Goal: Navigation & Orientation: Understand site structure

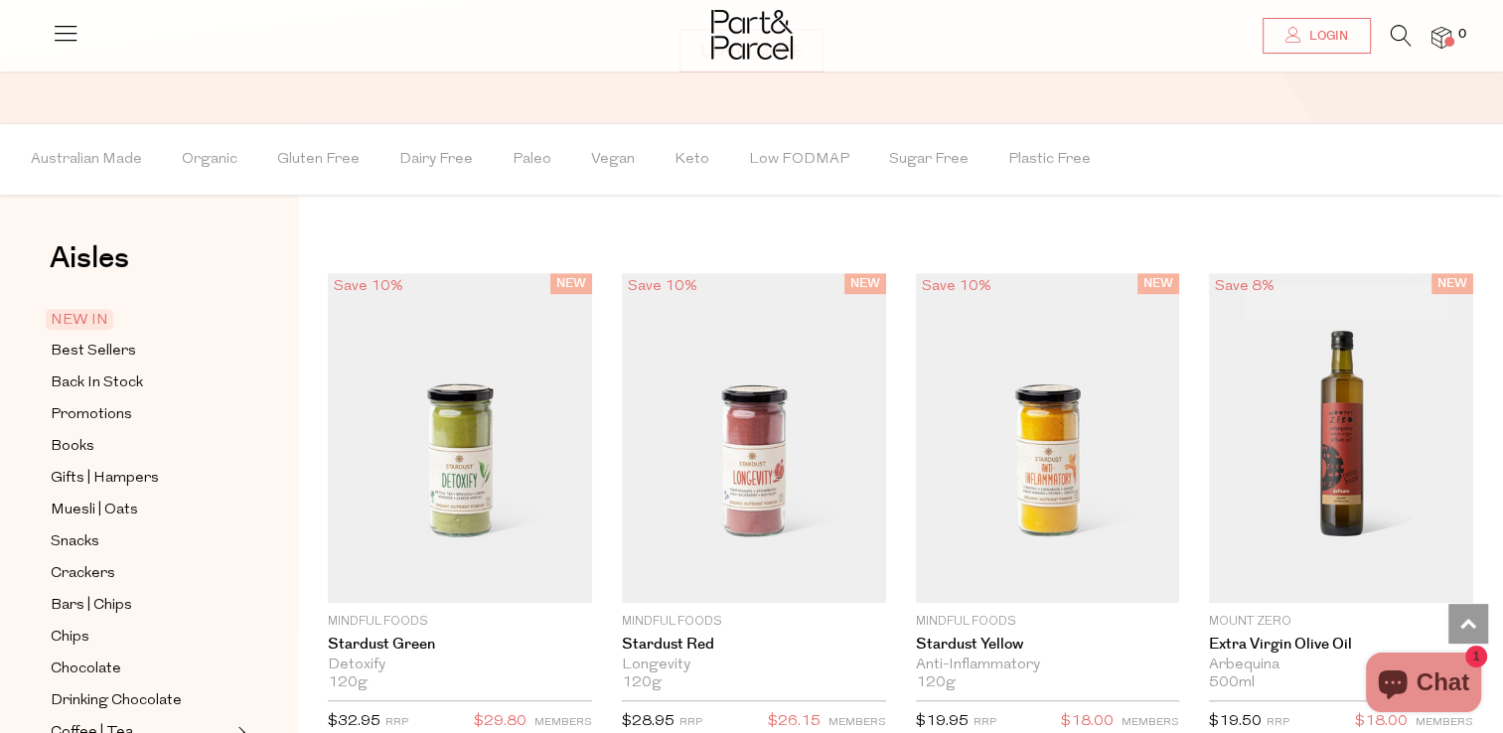
scroll to position [1490, 0]
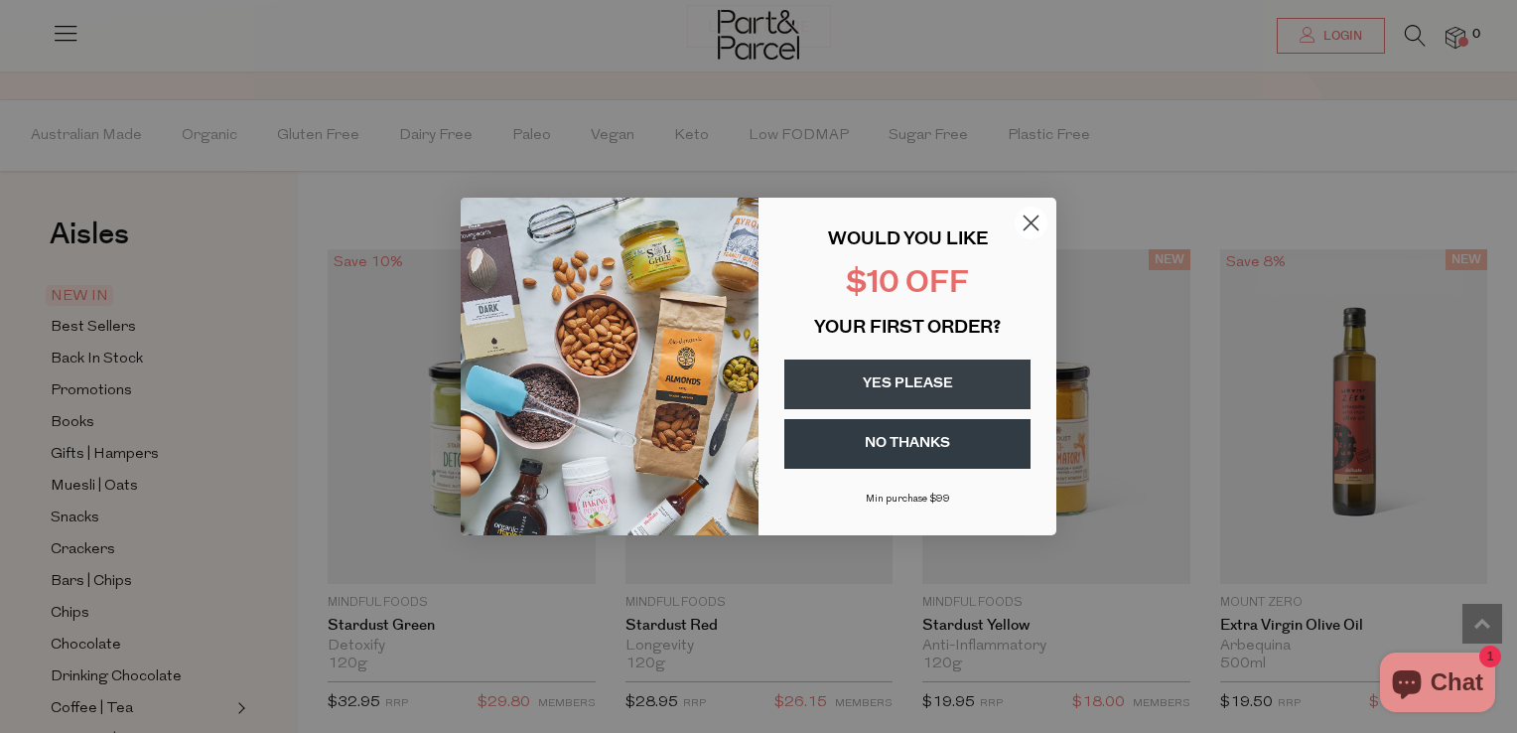
click at [1033, 217] on circle "Close dialog" at bounding box center [1031, 223] width 33 height 33
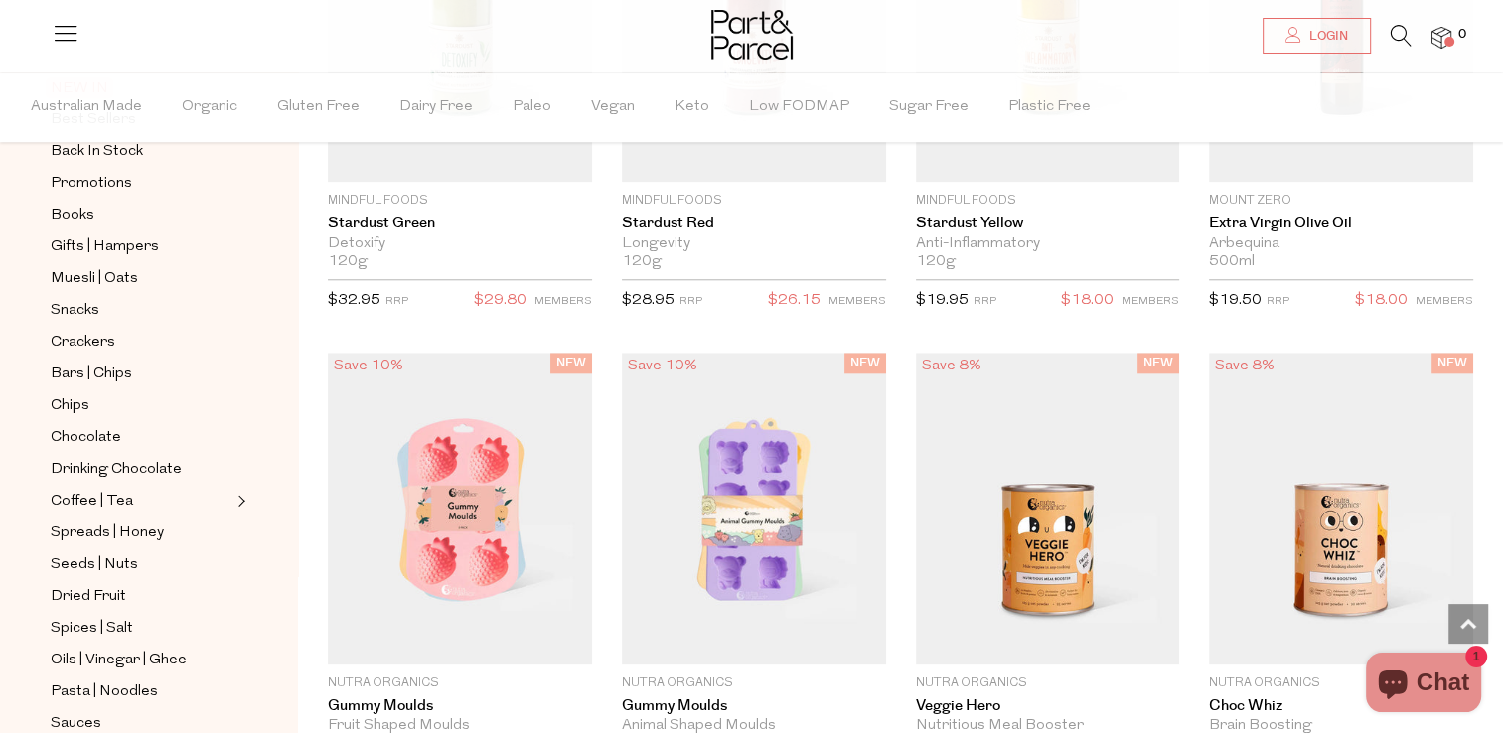
scroll to position [199, 0]
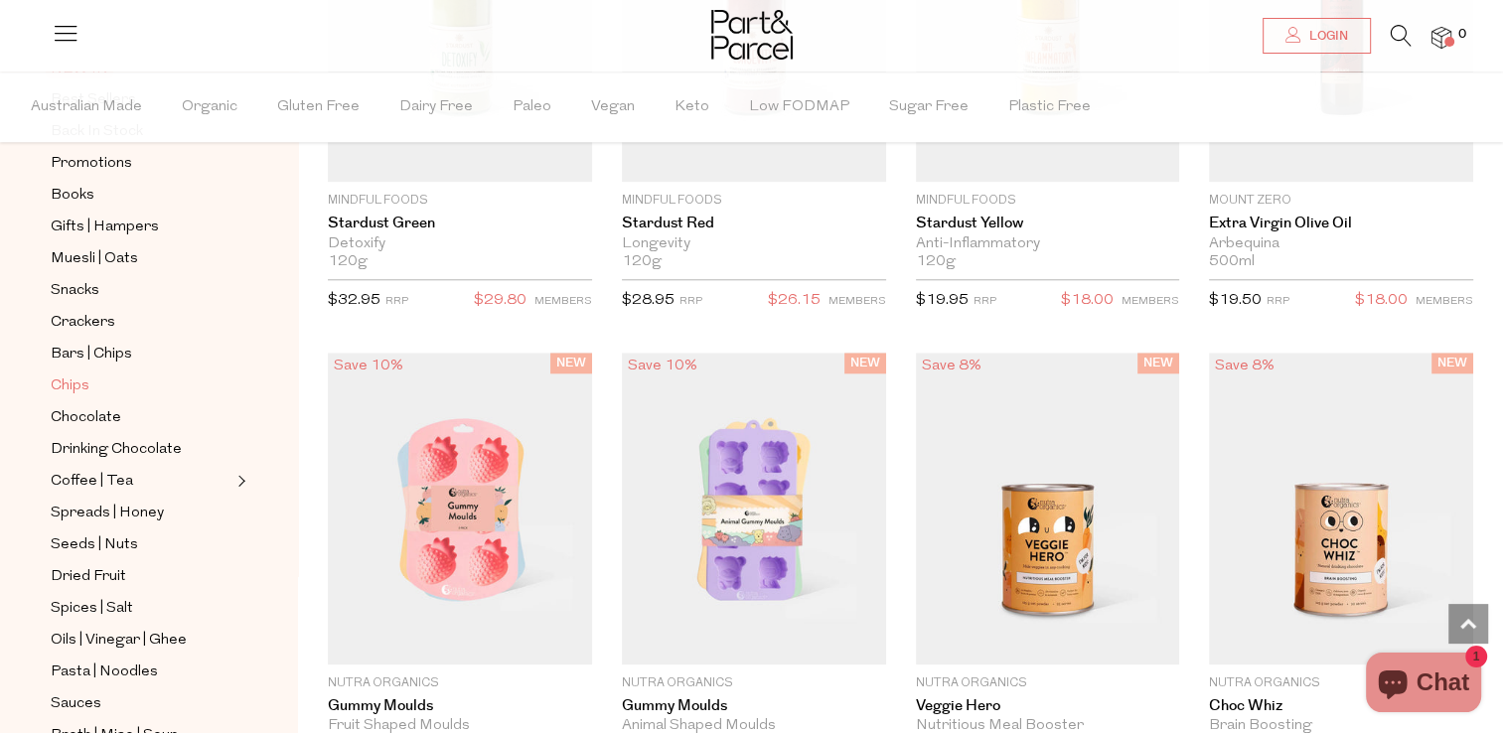
click at [76, 379] on span "Chips" at bounding box center [70, 386] width 39 height 24
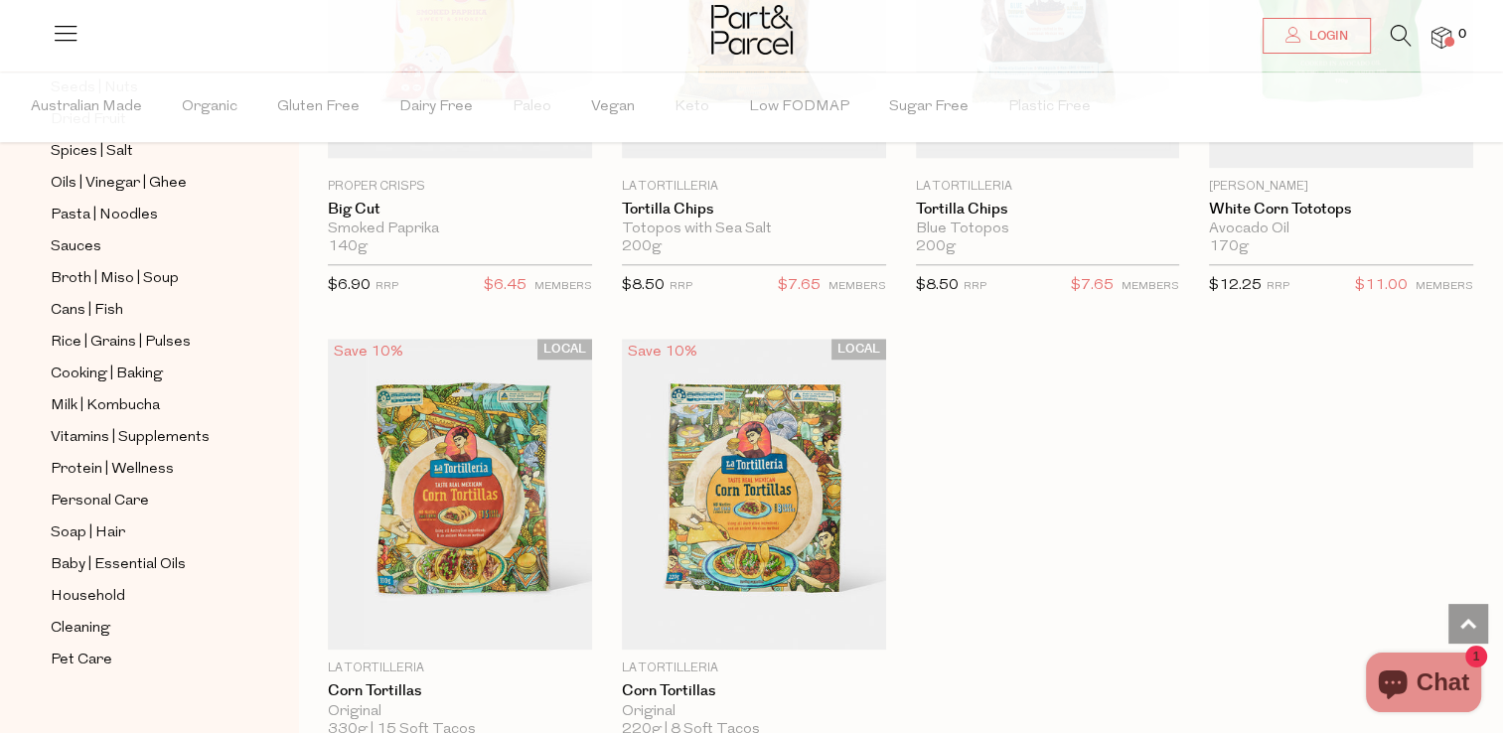
scroll to position [674, 0]
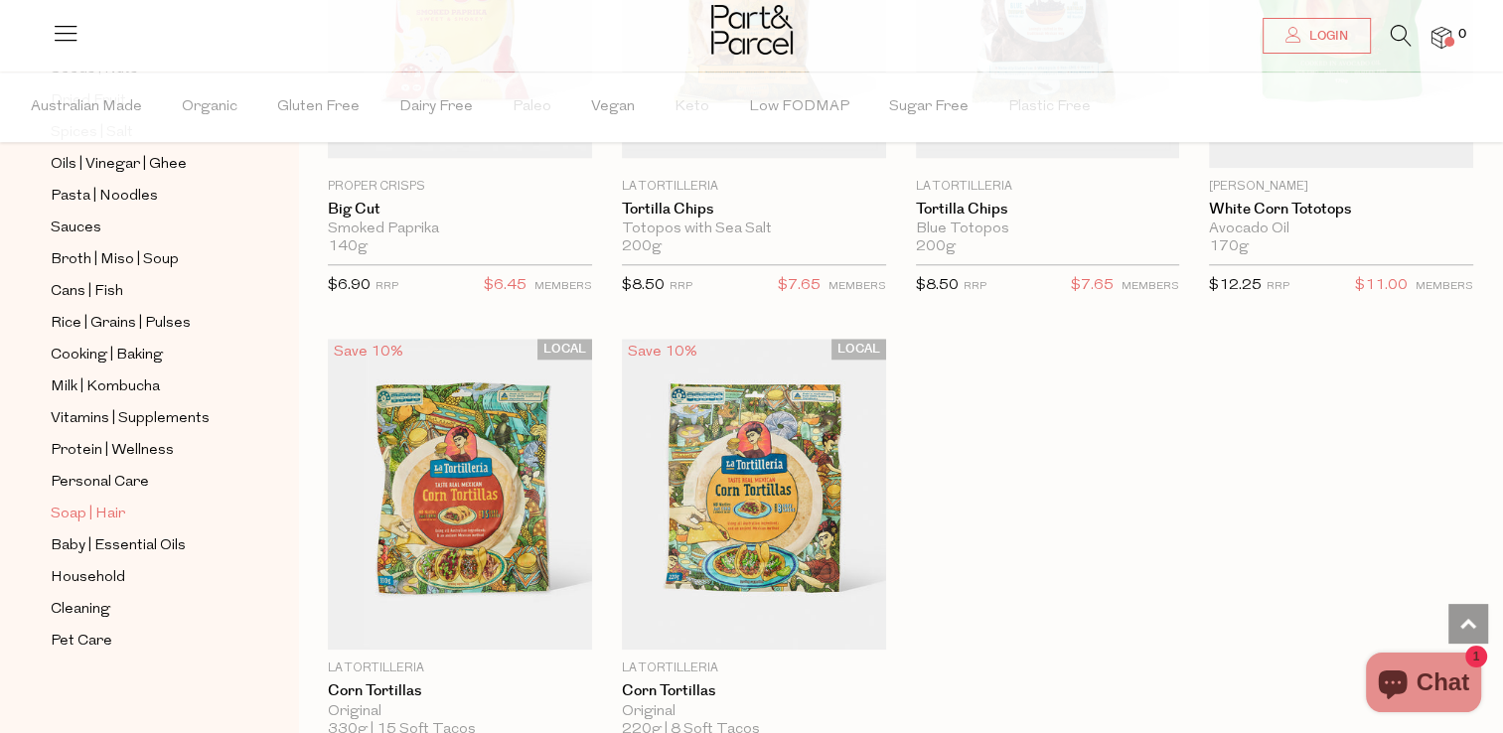
click at [79, 510] on span "Soap | Hair" at bounding box center [88, 514] width 74 height 24
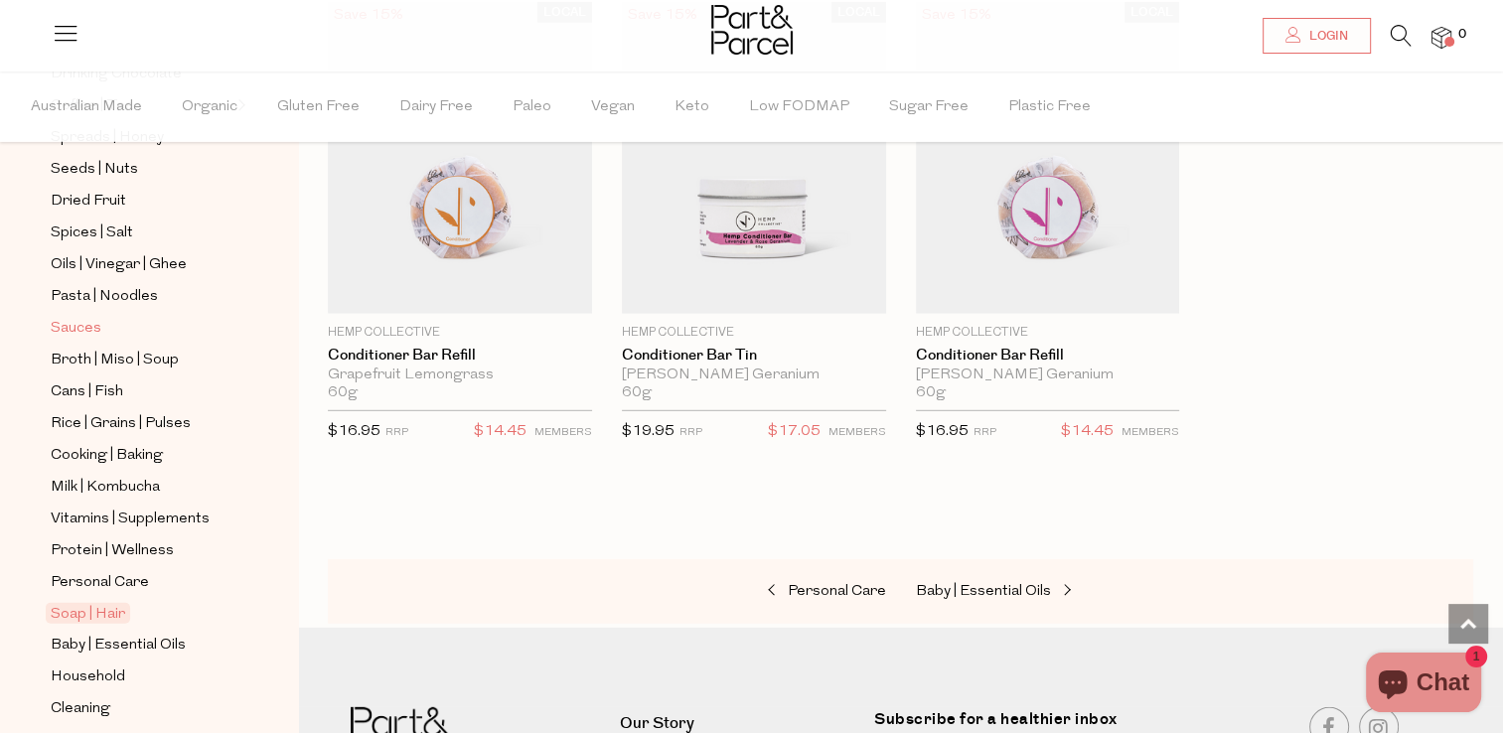
scroll to position [476, 0]
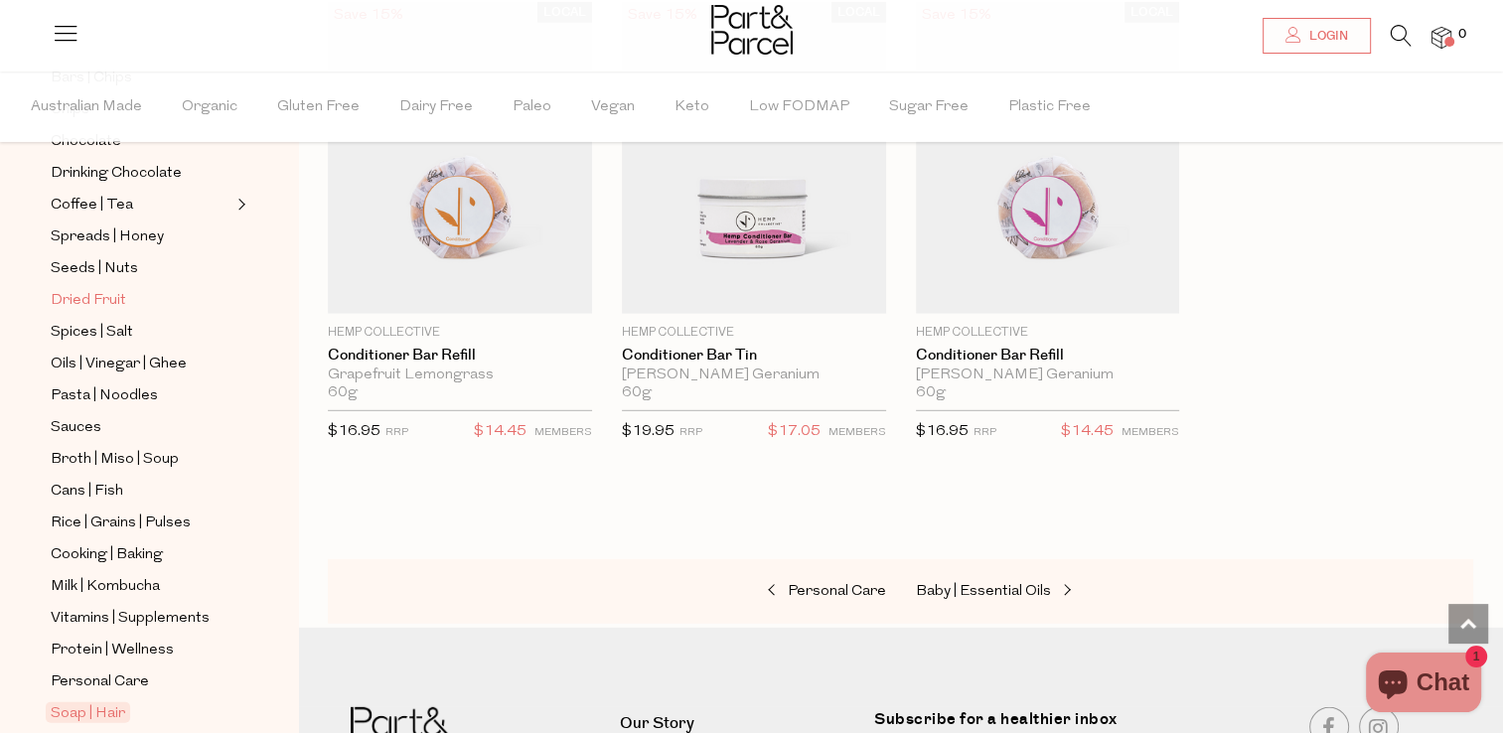
click at [79, 293] on span "Dried Fruit" at bounding box center [88, 301] width 75 height 24
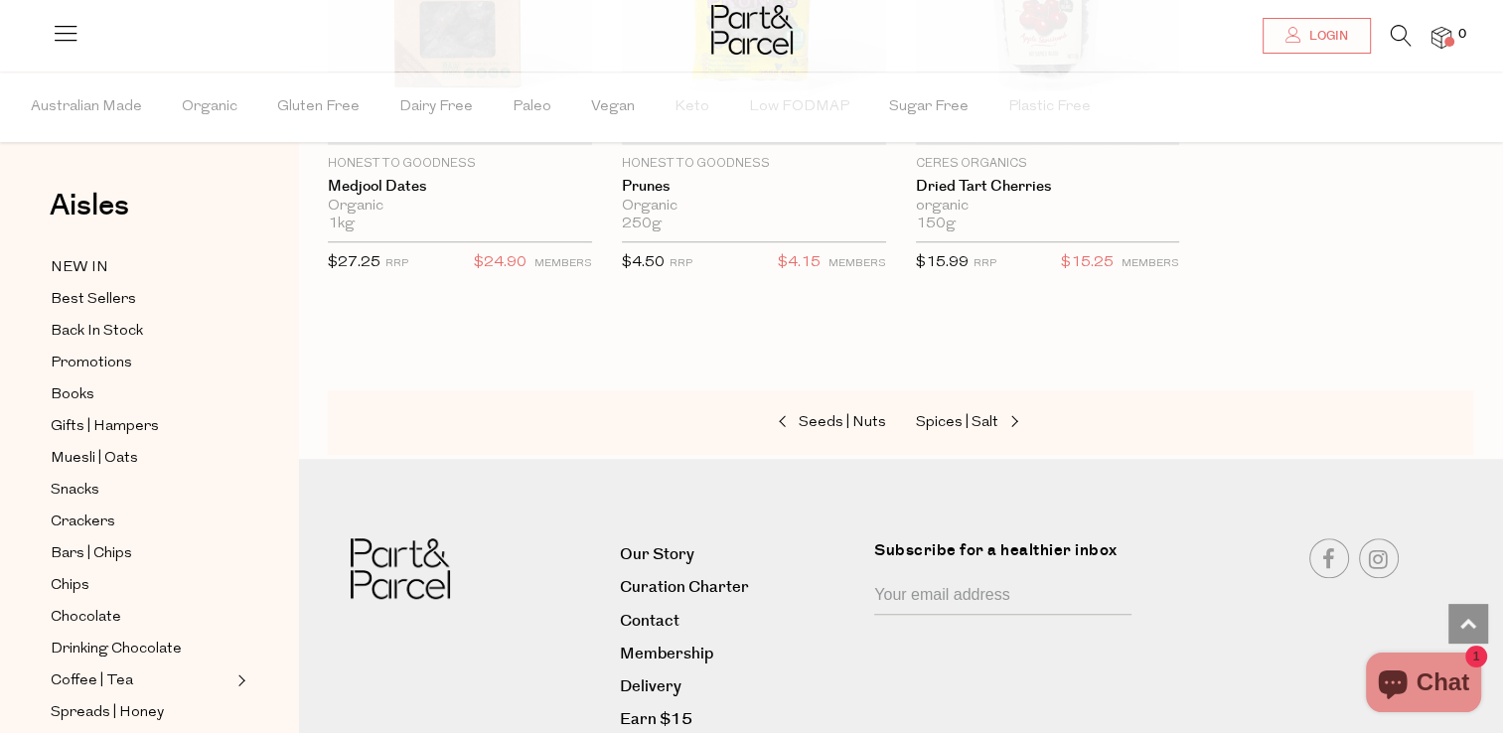
scroll to position [894, 0]
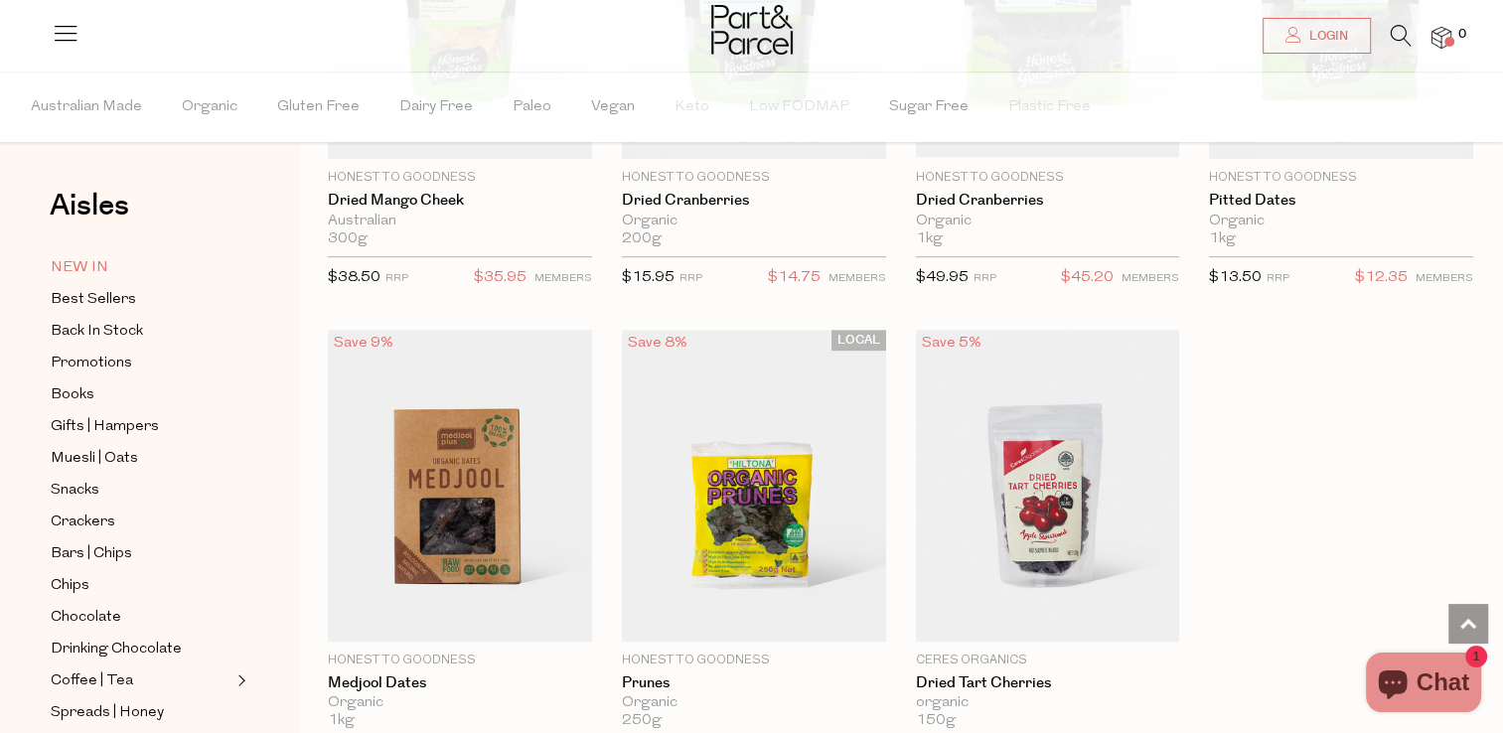
click at [69, 259] on span "NEW IN" at bounding box center [80, 268] width 58 height 24
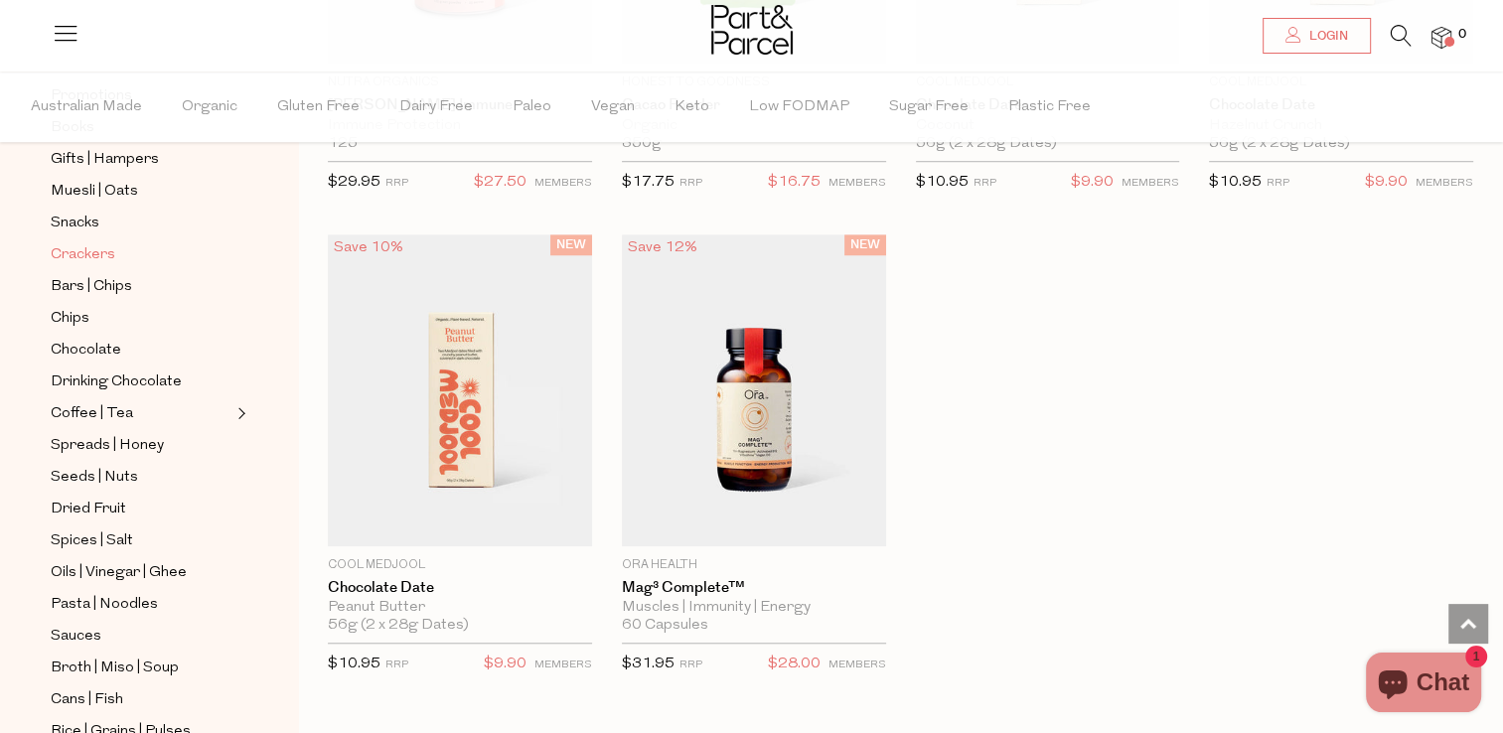
scroll to position [298, 0]
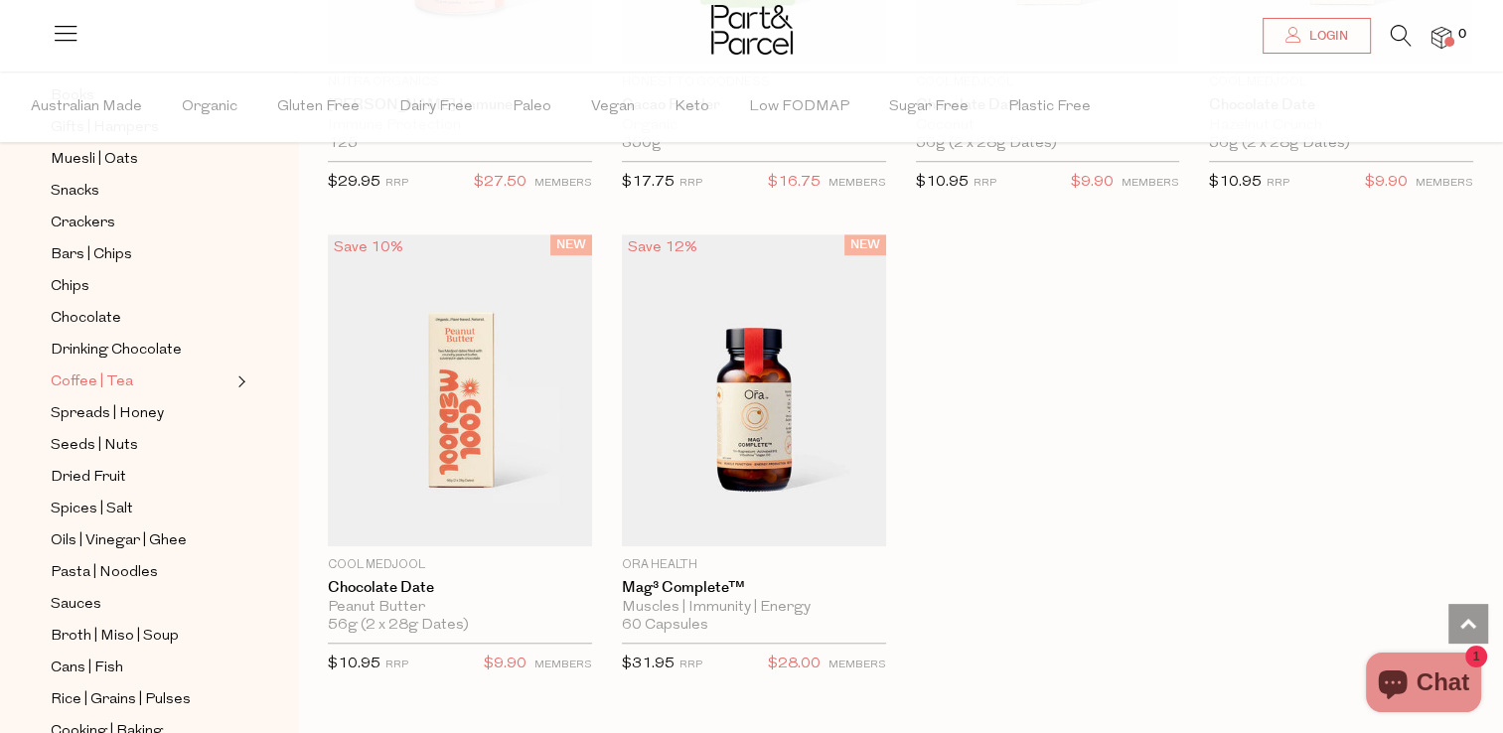
click at [84, 377] on span "Coffee | Tea" at bounding box center [92, 382] width 82 height 24
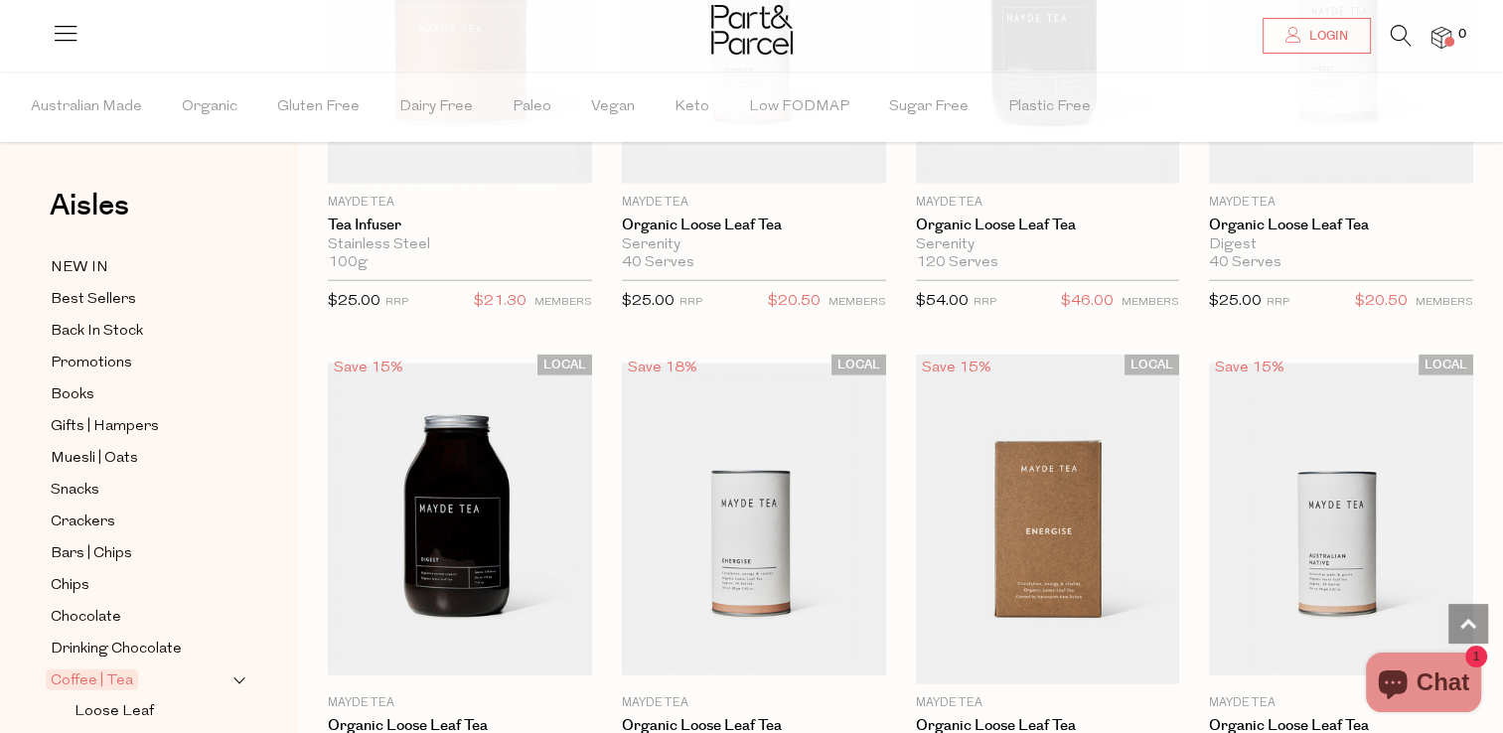
scroll to position [4767, 0]
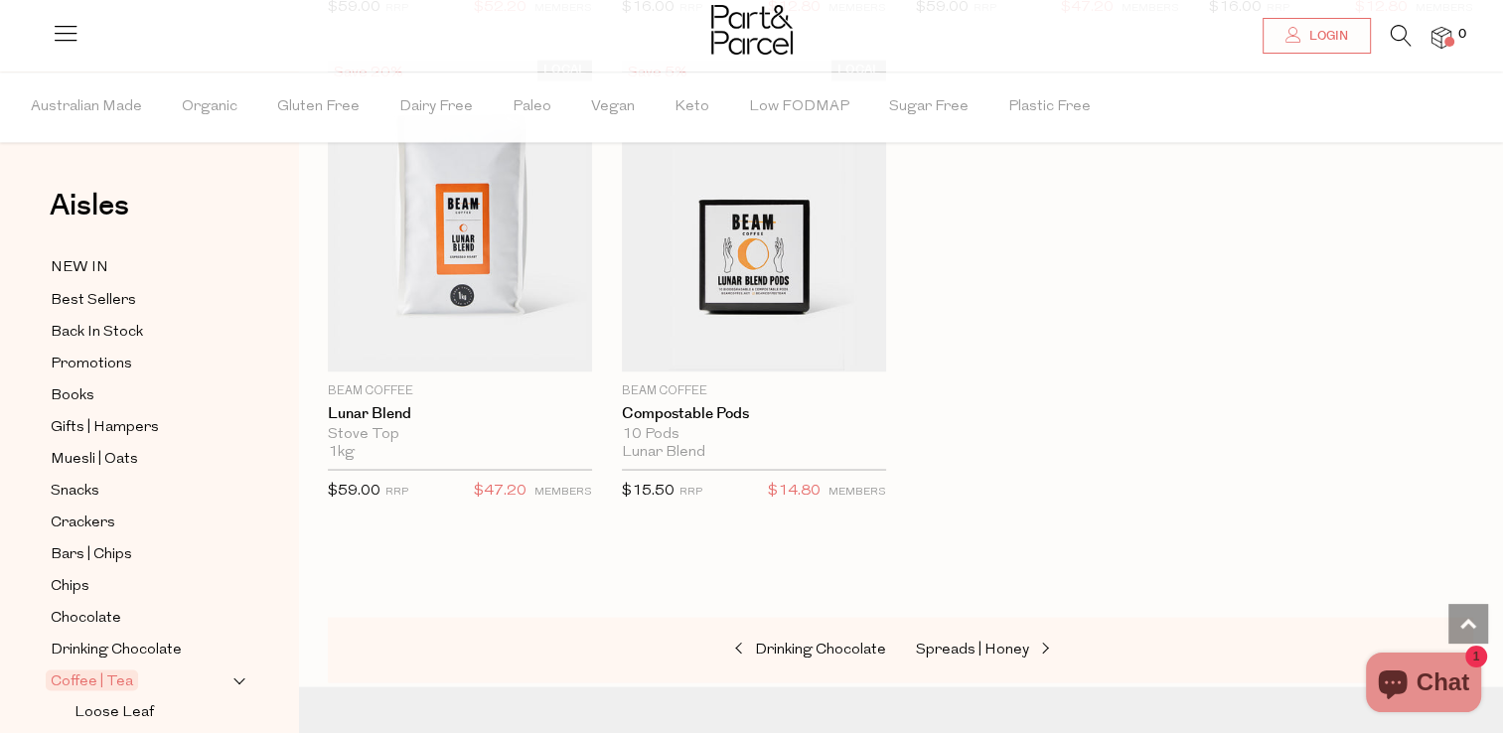
scroll to position [11122, 0]
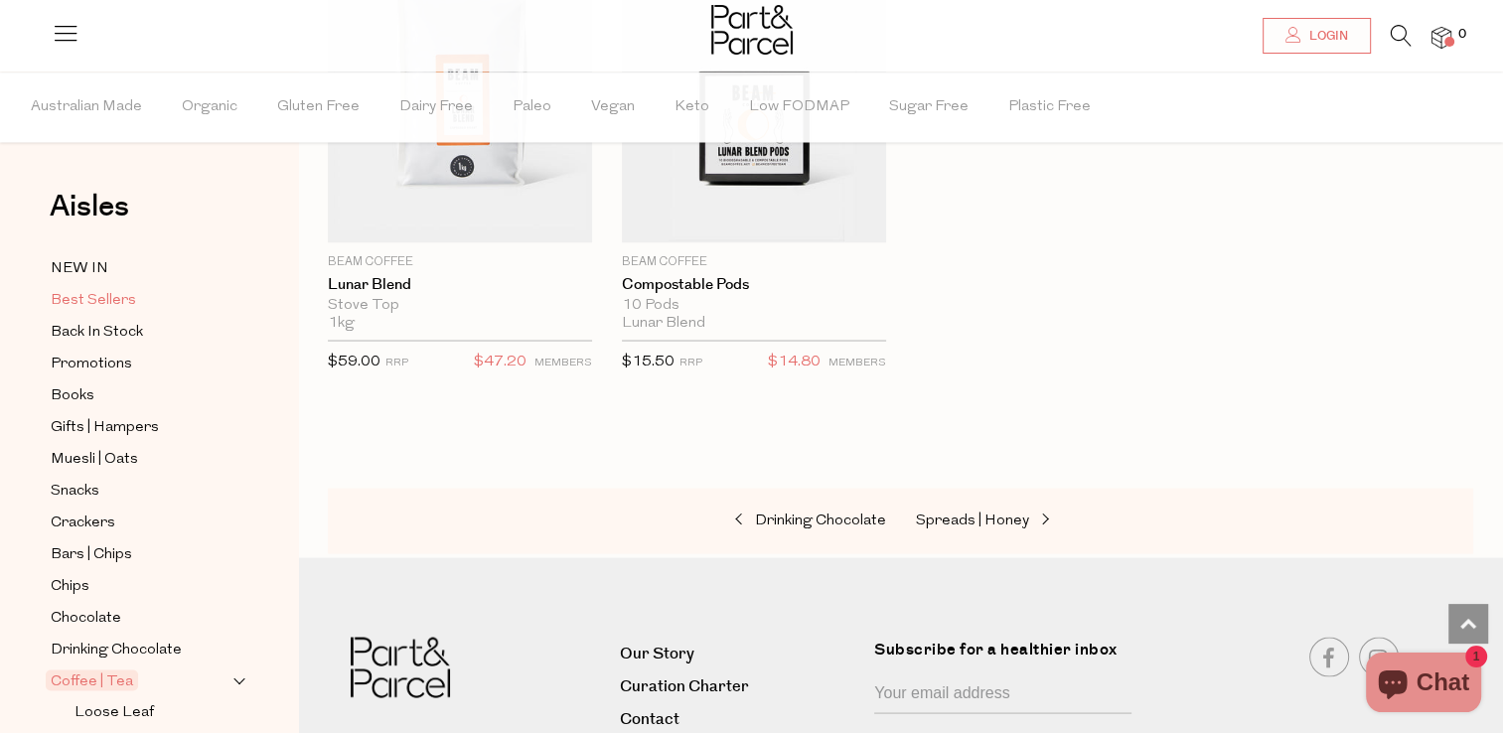
click at [74, 298] on span "Best Sellers" at bounding box center [93, 300] width 85 height 24
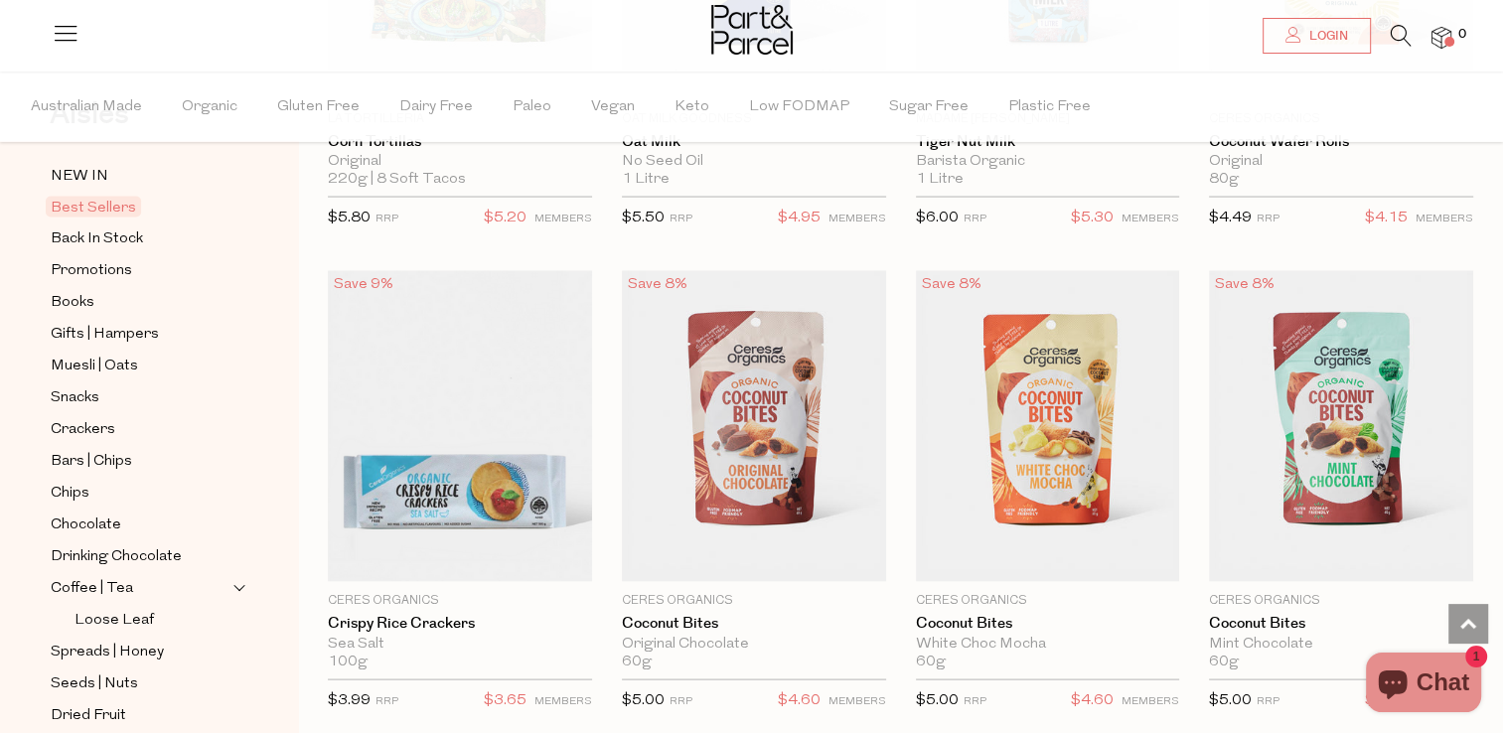
scroll to position [199, 0]
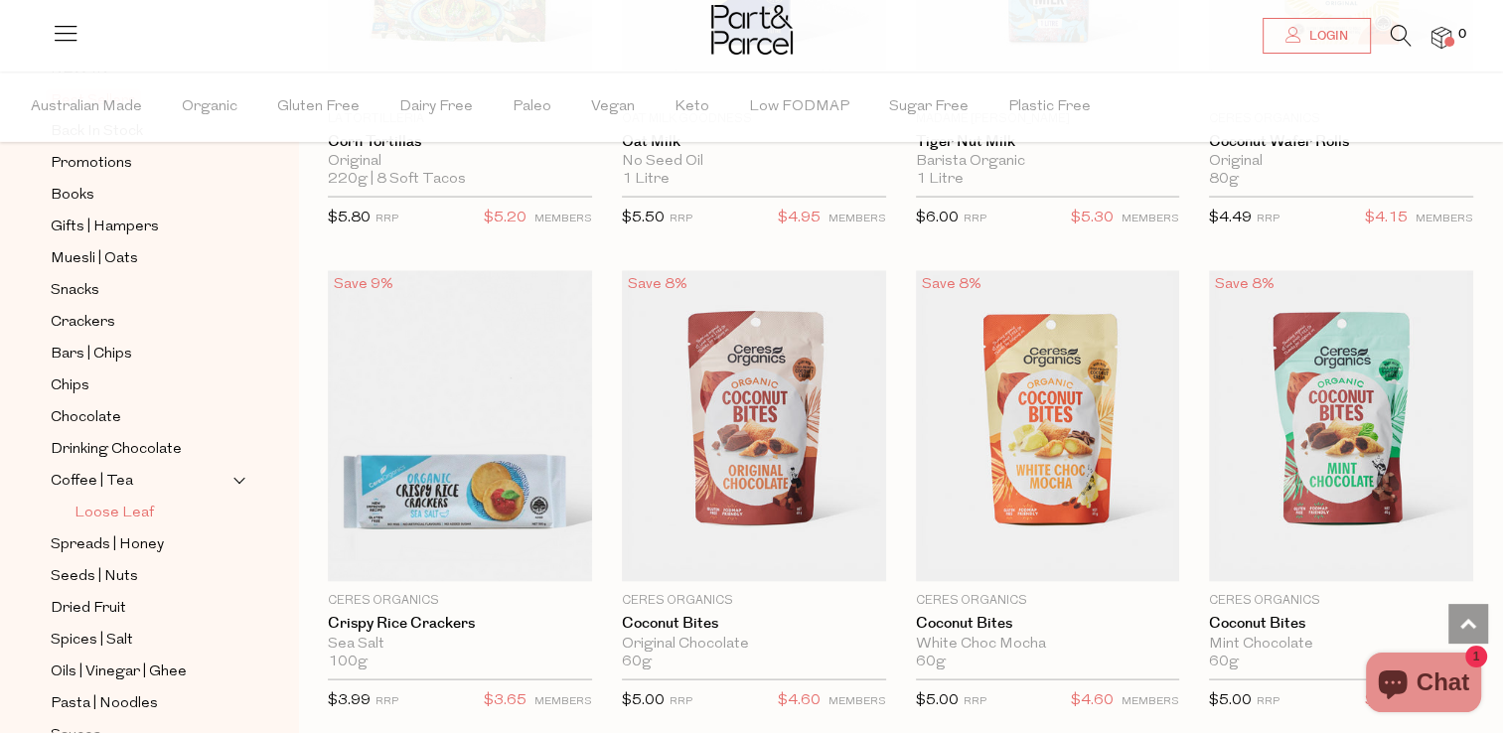
click at [87, 510] on span "Loose Leaf" at bounding box center [113, 514] width 79 height 24
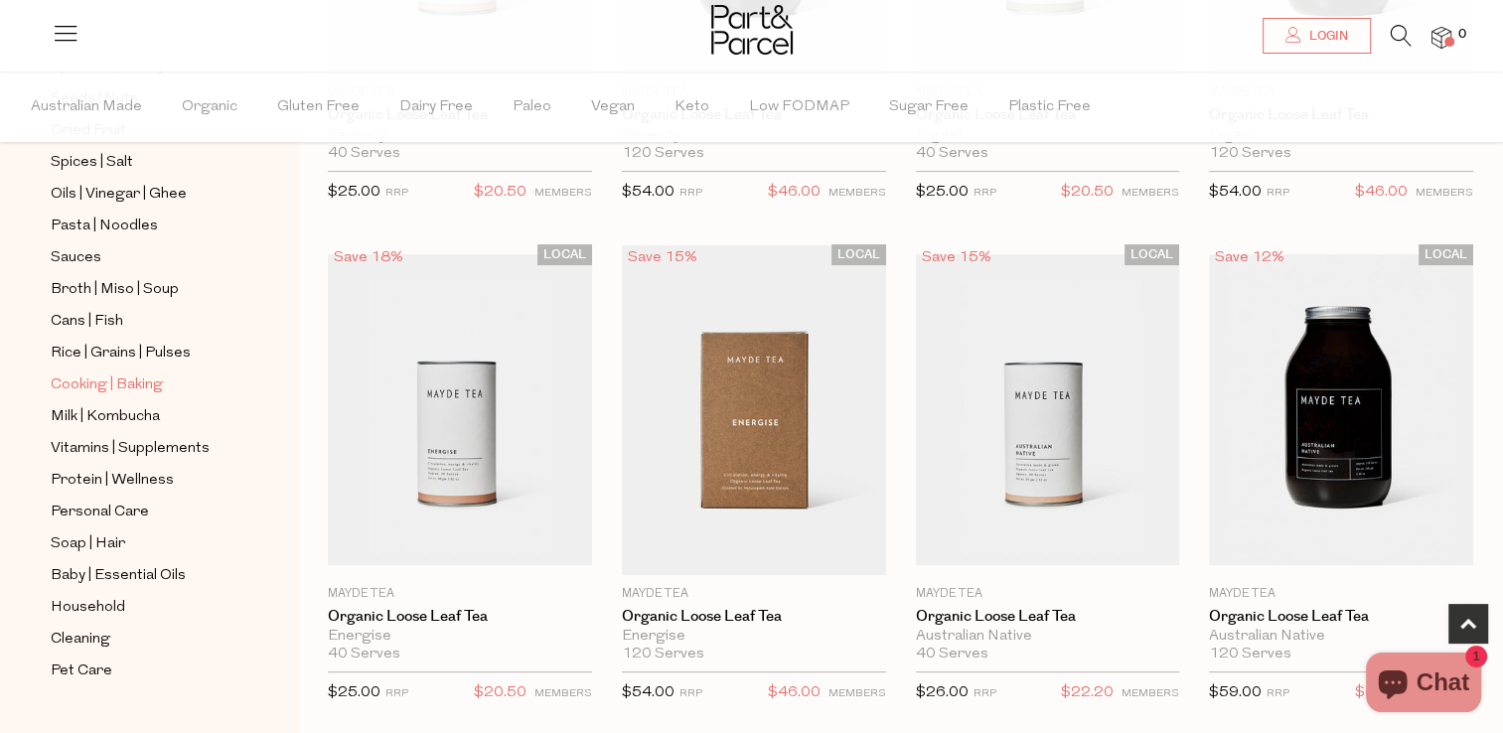
scroll to position [695, 0]
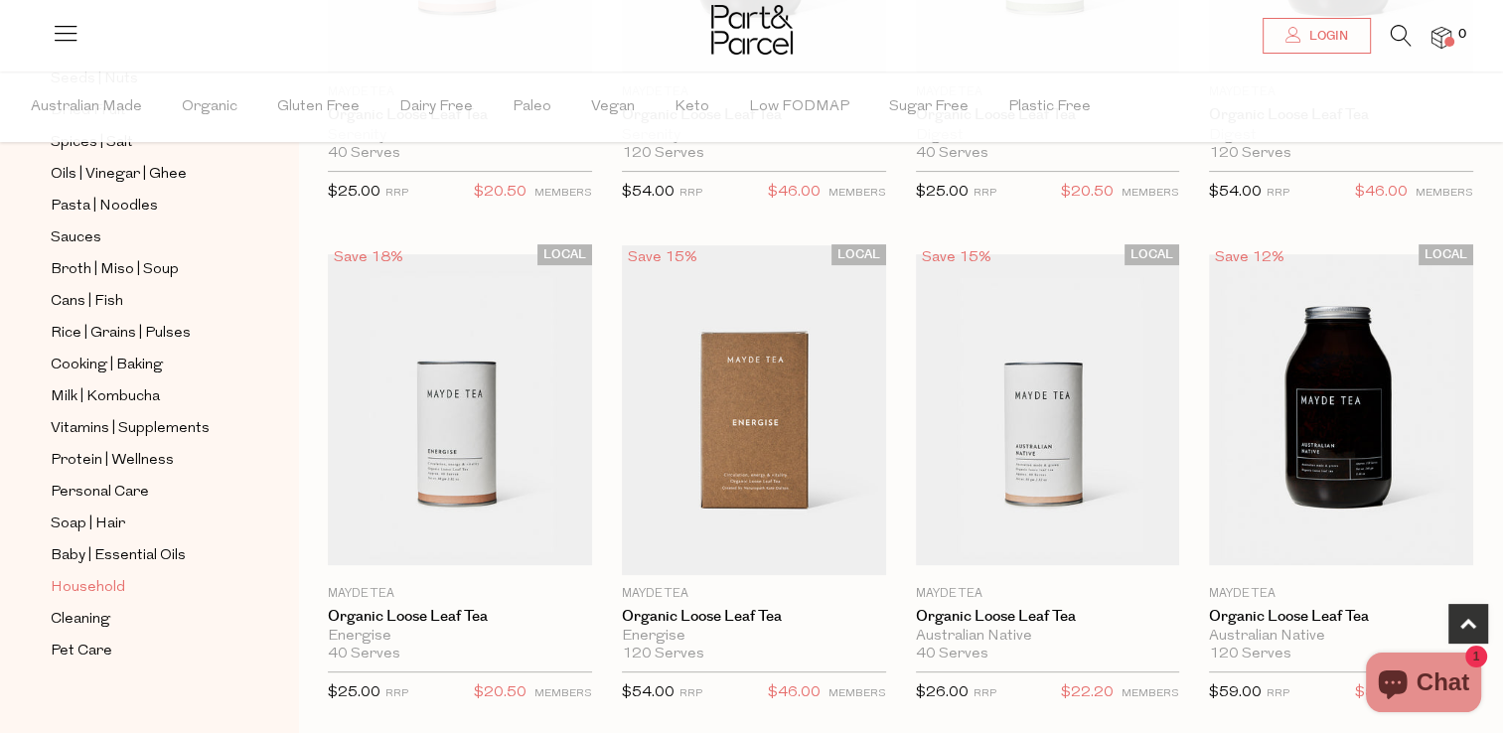
click at [103, 579] on span "Household" at bounding box center [88, 588] width 74 height 24
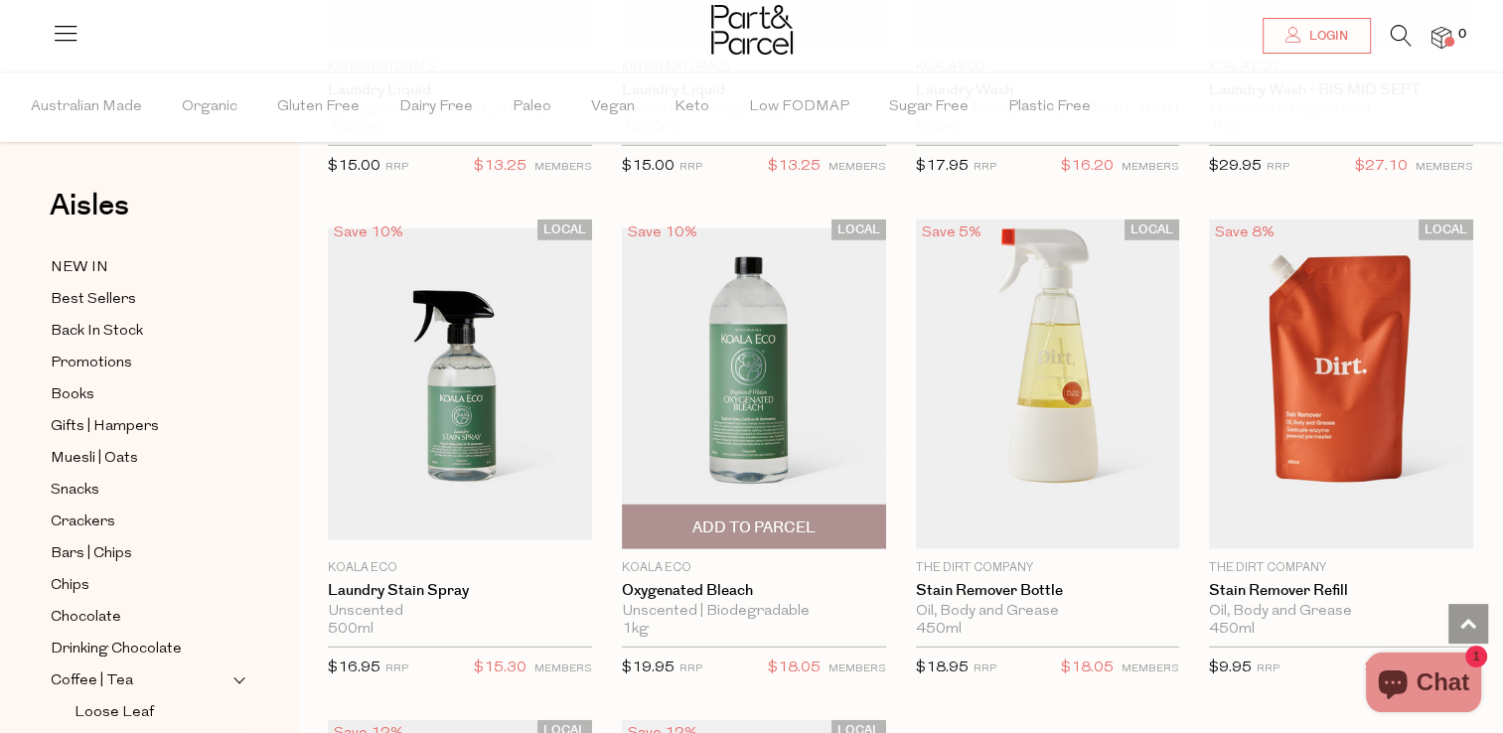
scroll to position [5859, 0]
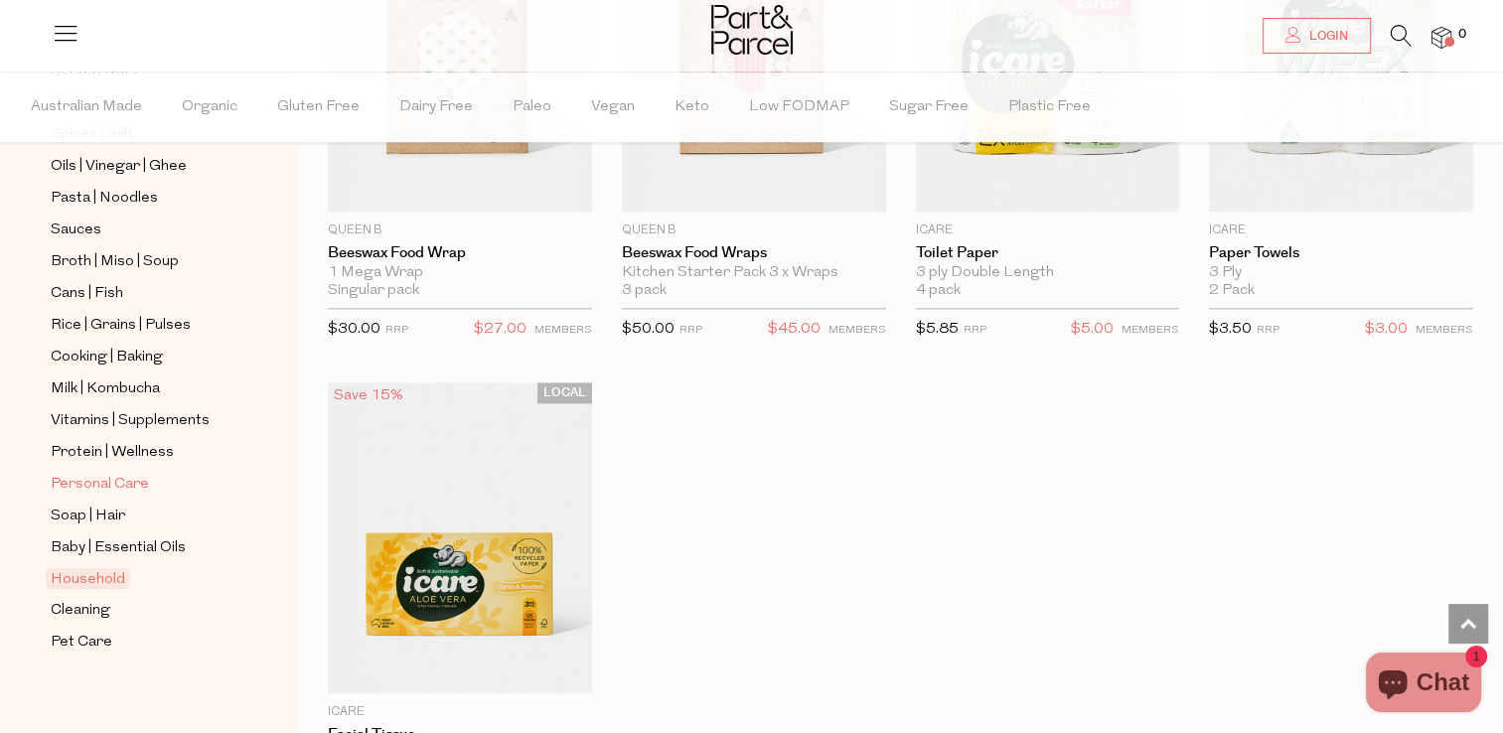
scroll to position [706, 0]
click at [94, 602] on span "Cleaning" at bounding box center [81, 610] width 60 height 24
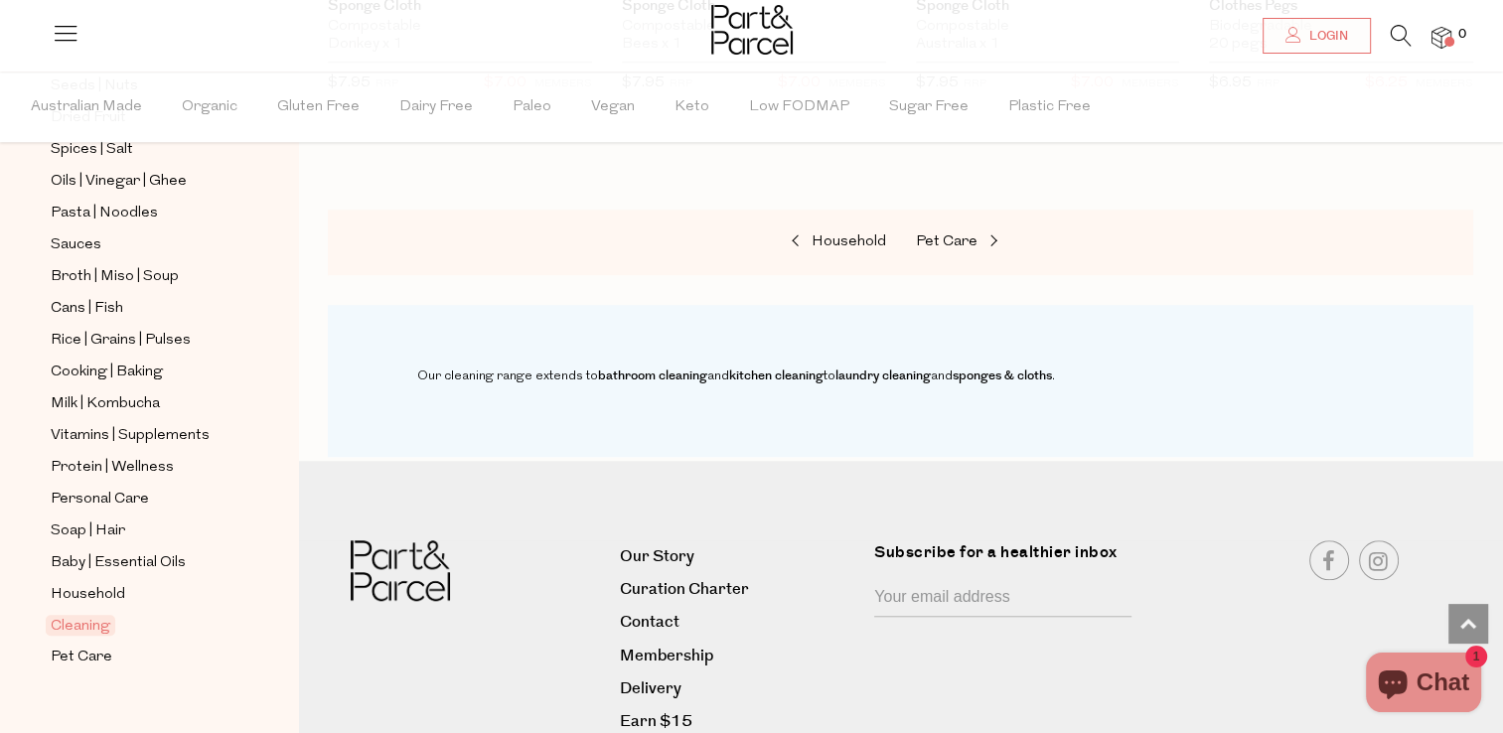
scroll to position [706, 0]
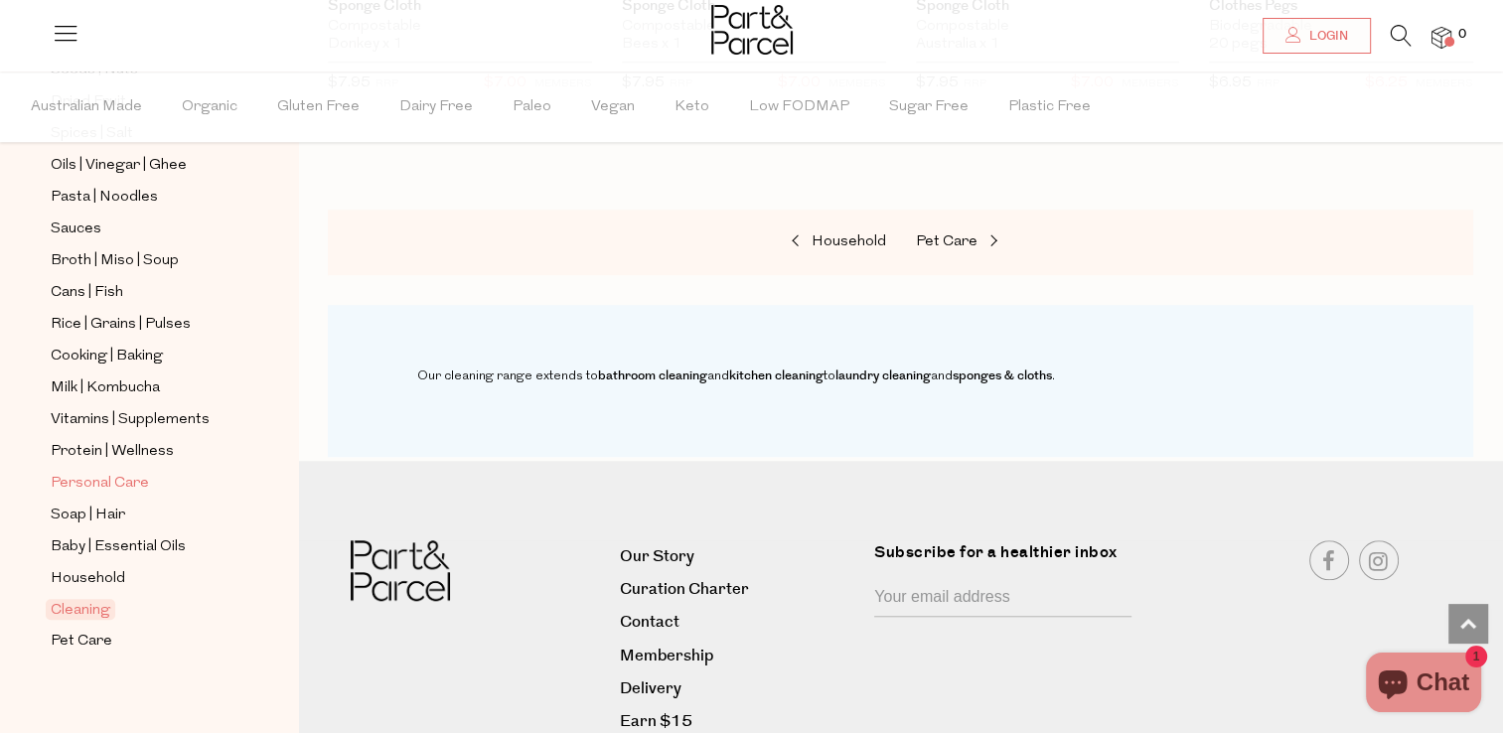
click at [77, 472] on span "Personal Care" at bounding box center [100, 484] width 98 height 24
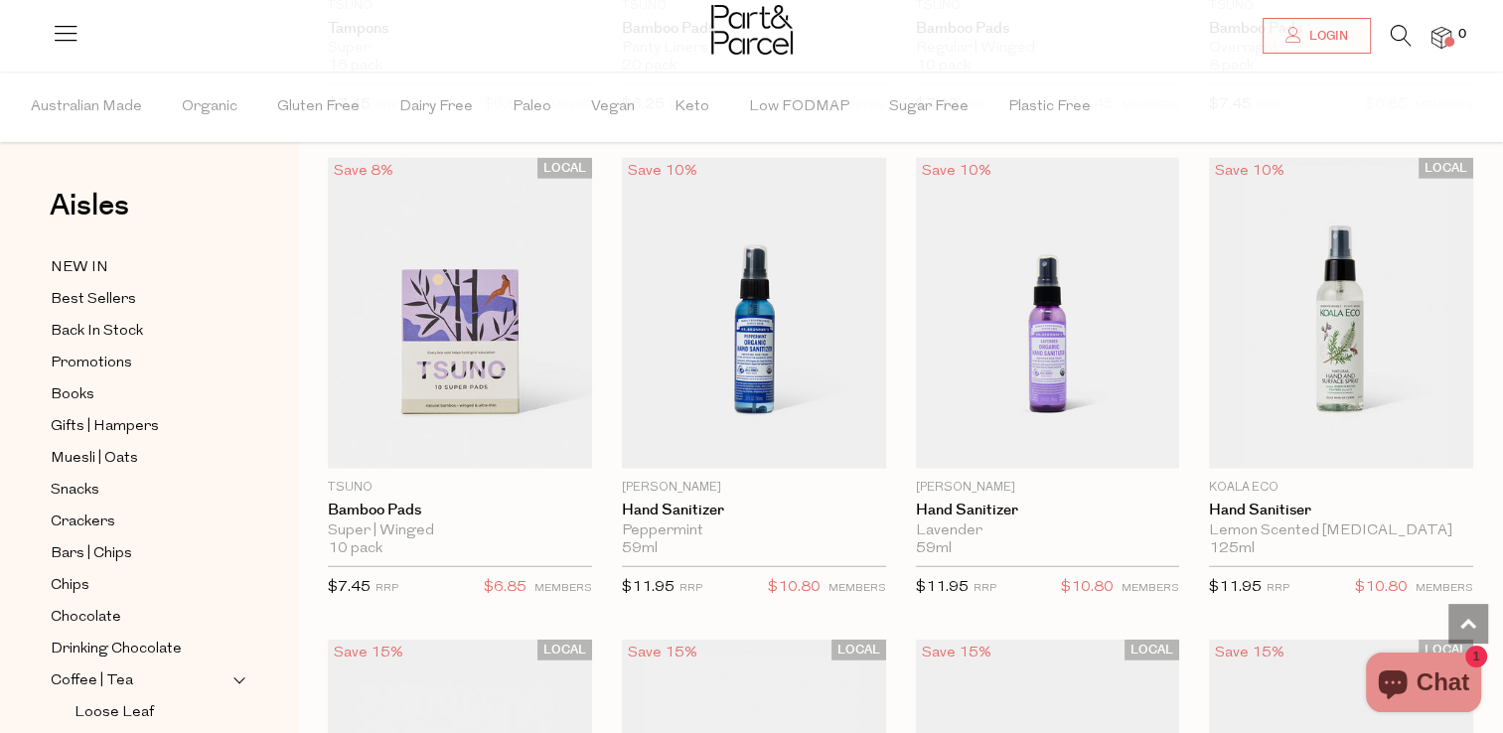
scroll to position [4965, 0]
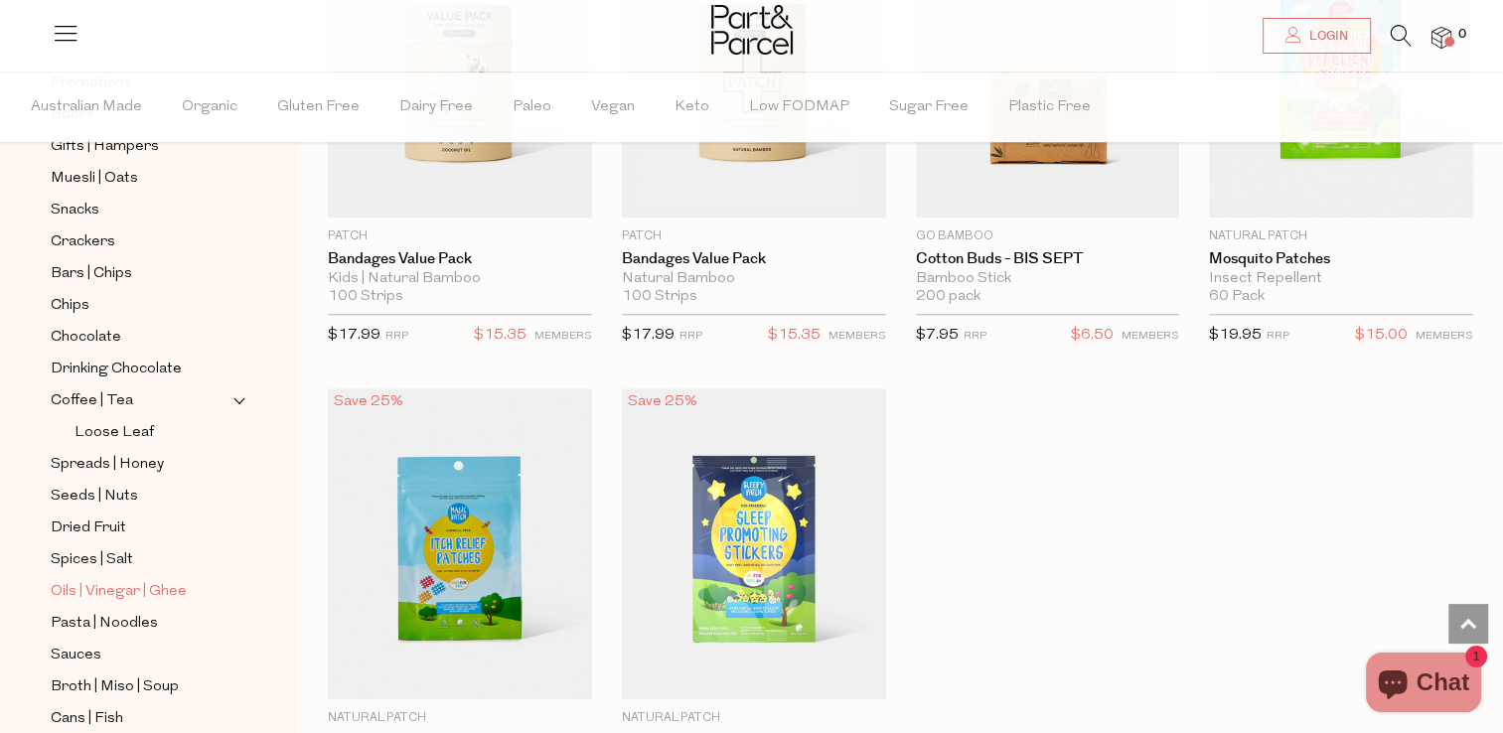
scroll to position [298, 0]
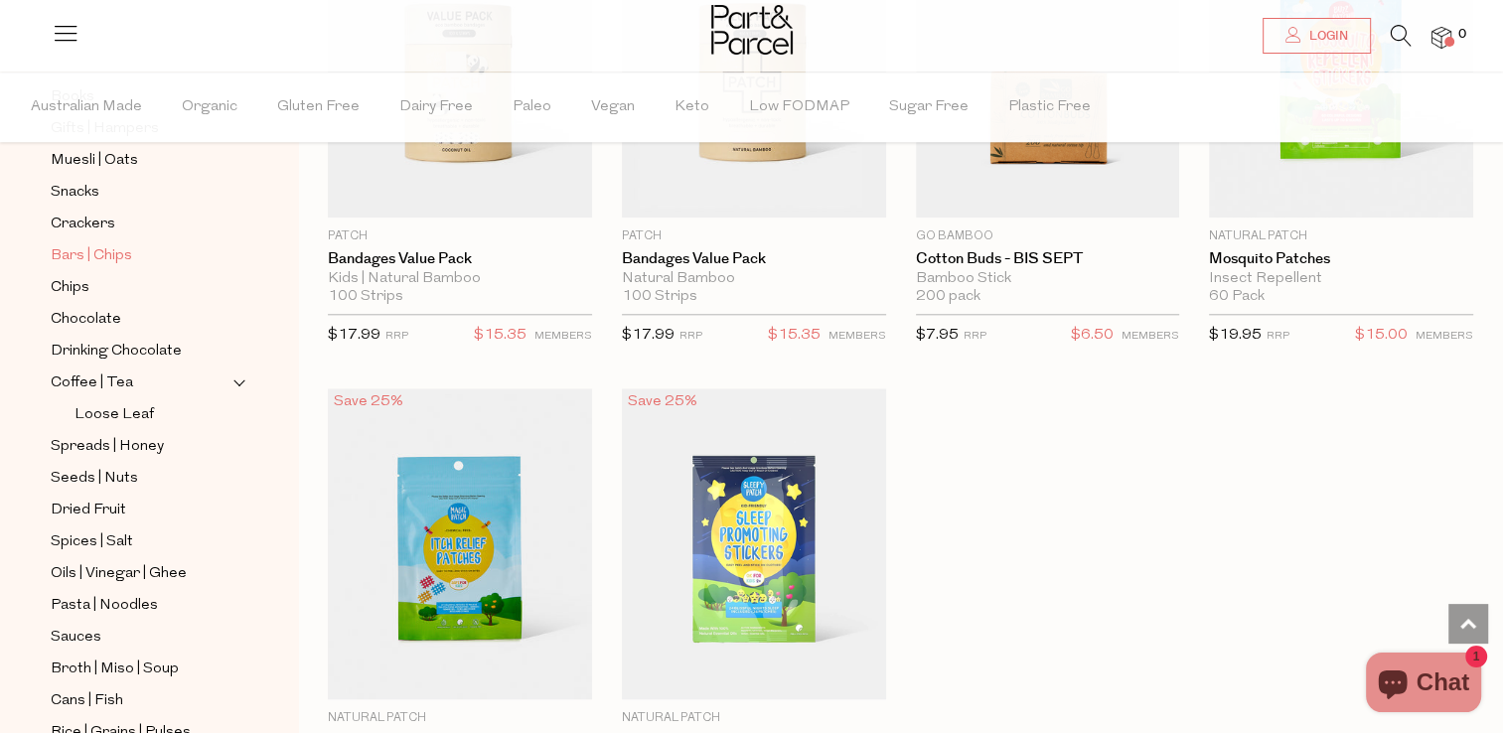
click at [75, 259] on span "Bars | Chips" at bounding box center [91, 256] width 81 height 24
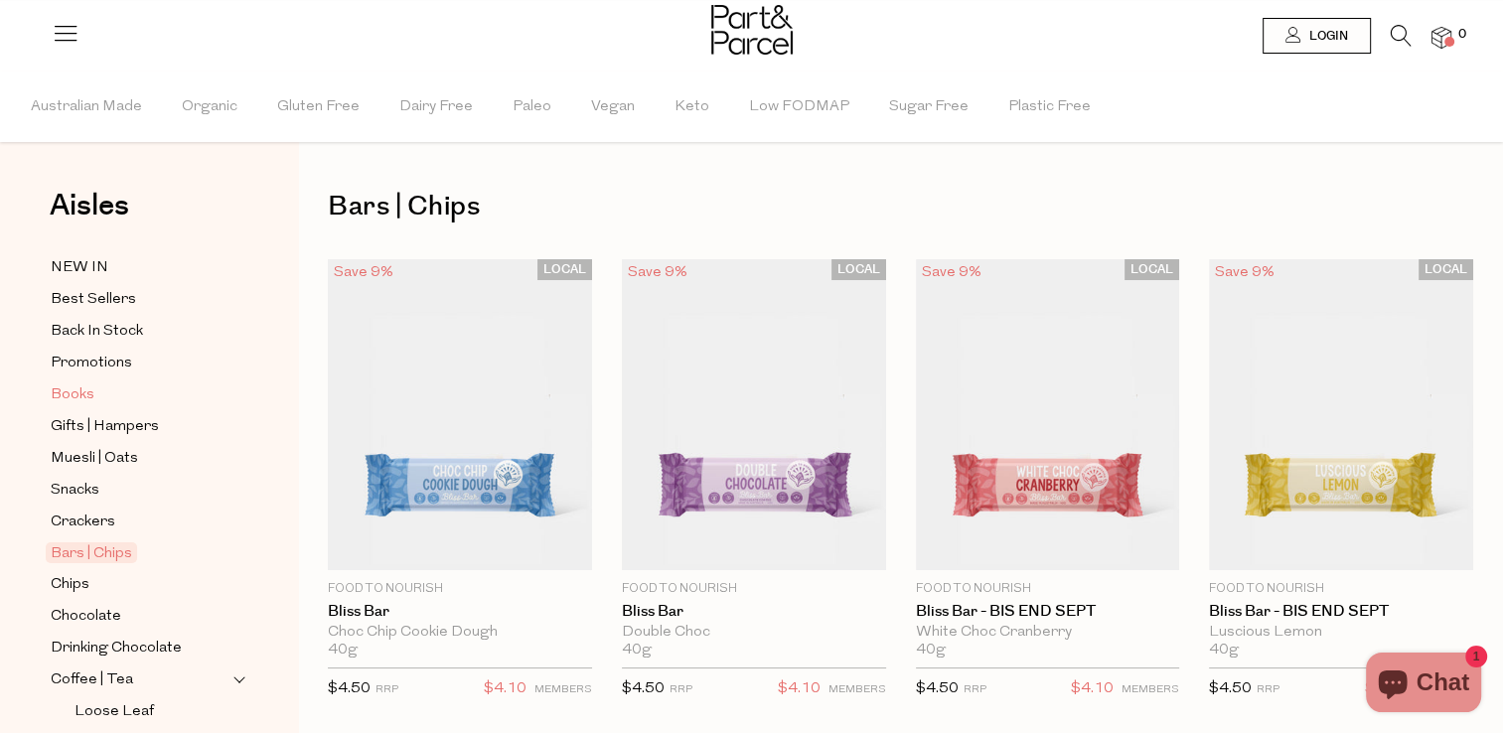
click at [80, 395] on span "Books" at bounding box center [73, 395] width 44 height 24
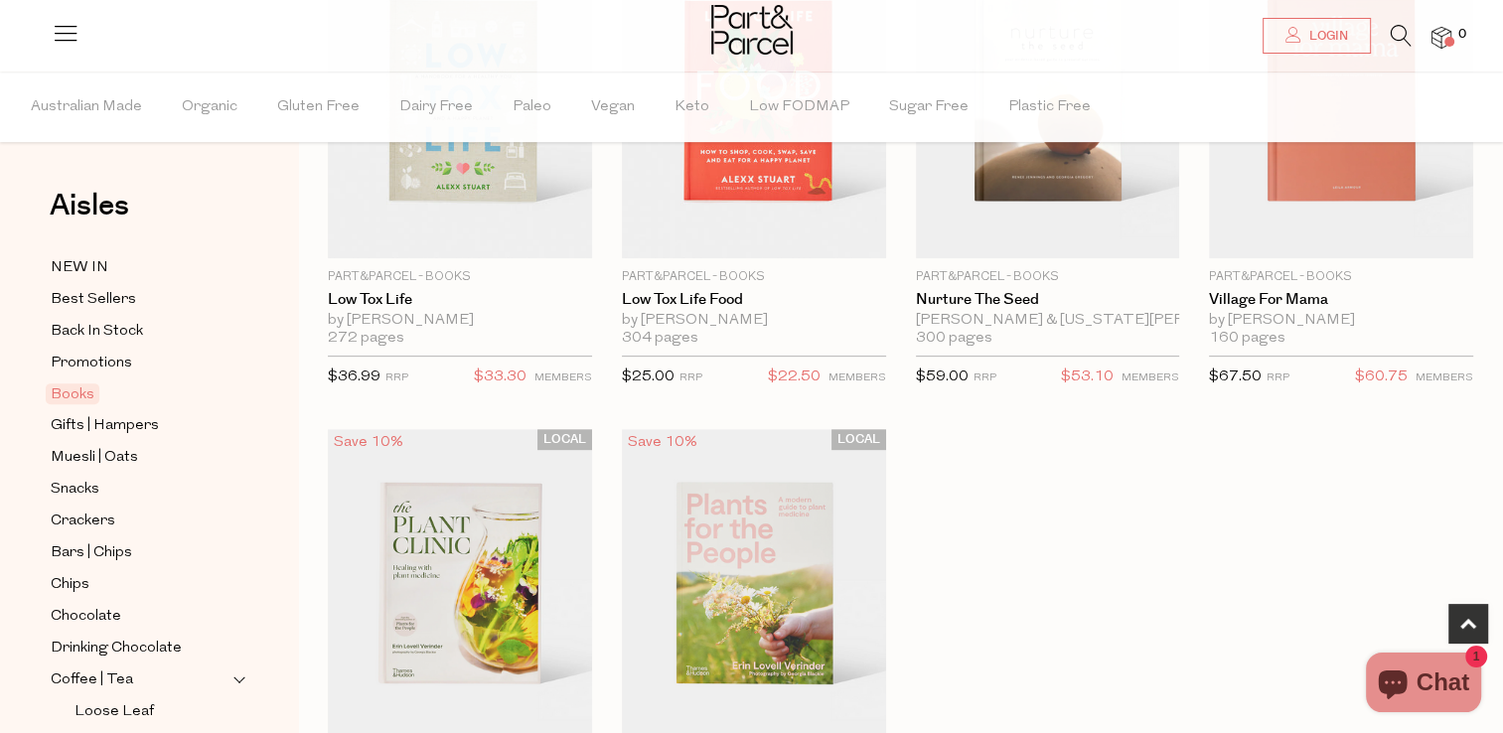
scroll to position [1291, 0]
